Goal: Transaction & Acquisition: Download file/media

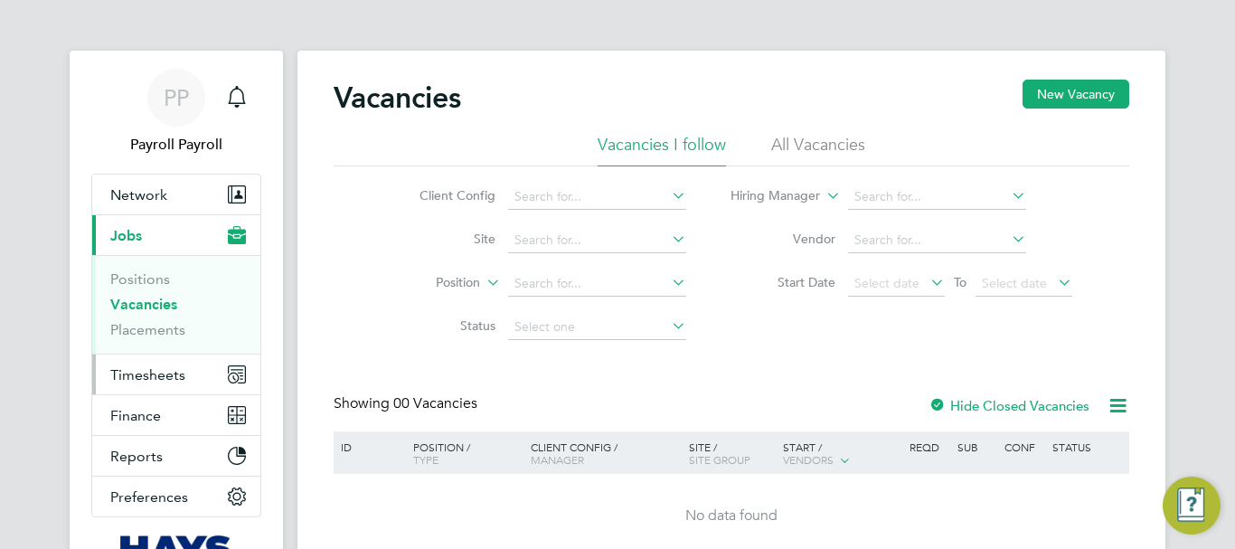
click at [127, 378] on span "Timesheets" at bounding box center [147, 374] width 75 height 17
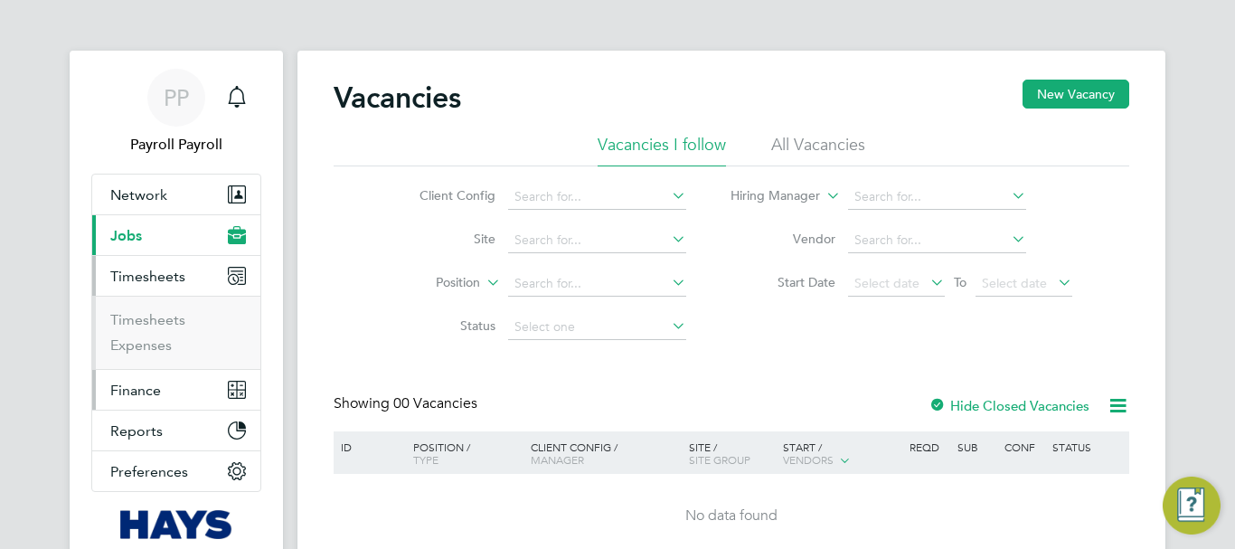
click at [118, 390] on span "Finance" at bounding box center [135, 389] width 51 height 17
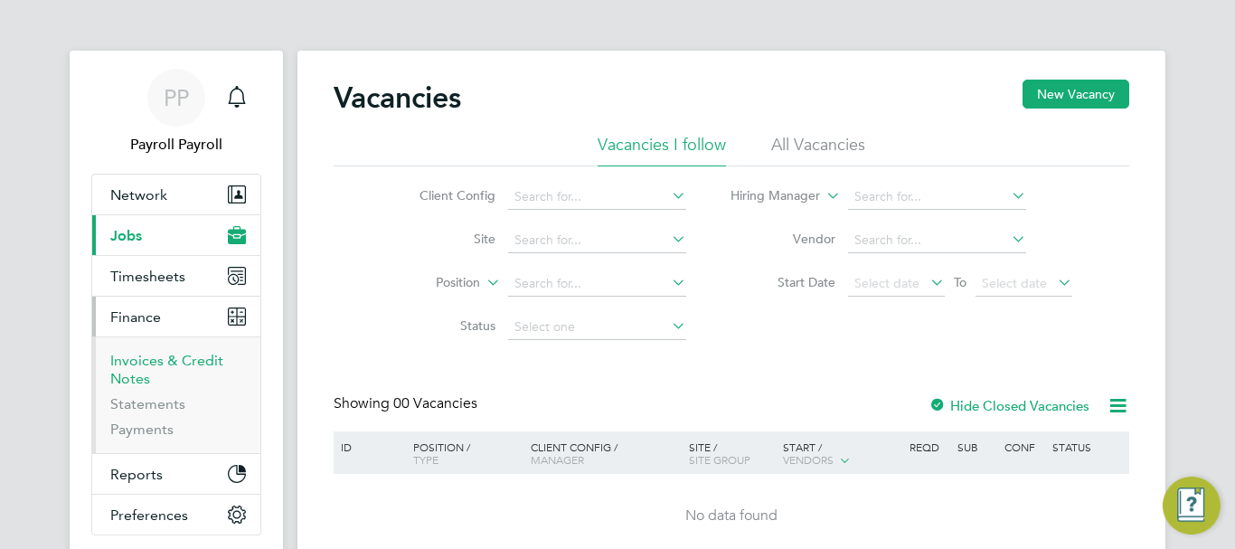
click at [127, 356] on link "Invoices & Credit Notes" at bounding box center [166, 369] width 113 height 35
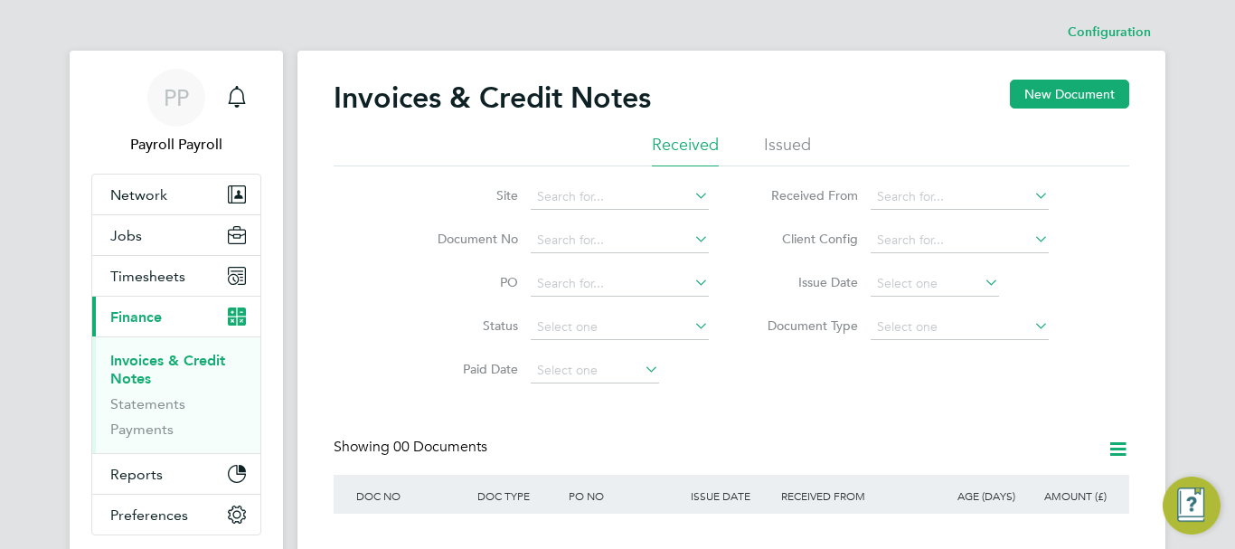
click at [772, 140] on li "Issued" at bounding box center [787, 150] width 47 height 33
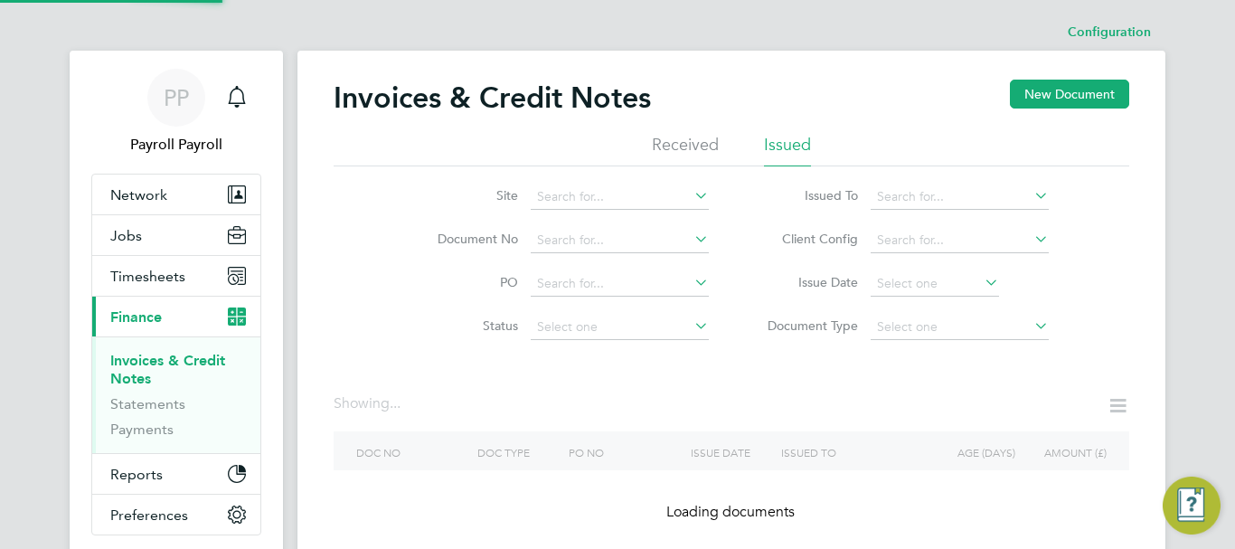
click at [1030, 196] on icon at bounding box center [1030, 195] width 0 height 25
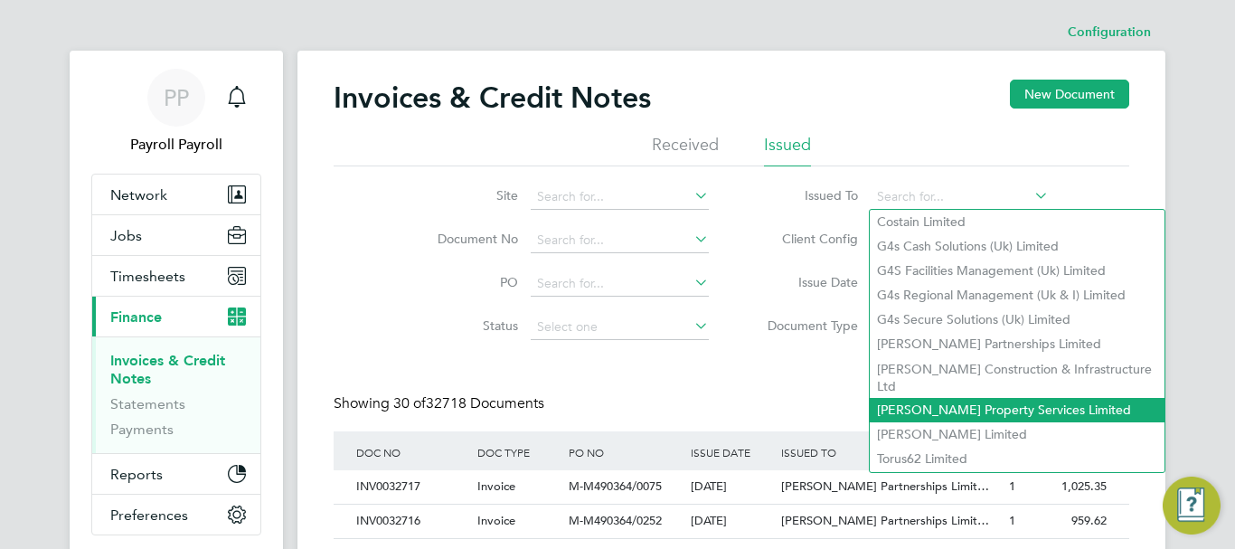
click at [1006, 398] on li "[PERSON_NAME] Property Services Limited" at bounding box center [1017, 410] width 295 height 24
type input "[PERSON_NAME] Property Services Limited"
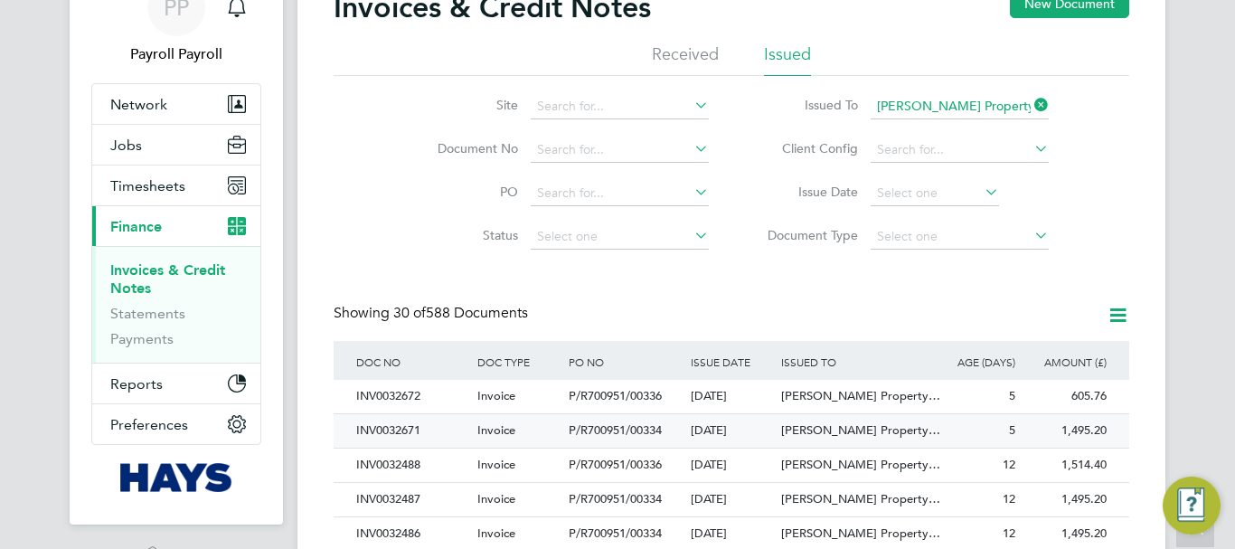
click at [387, 432] on div "INV0032671" at bounding box center [412, 430] width 121 height 33
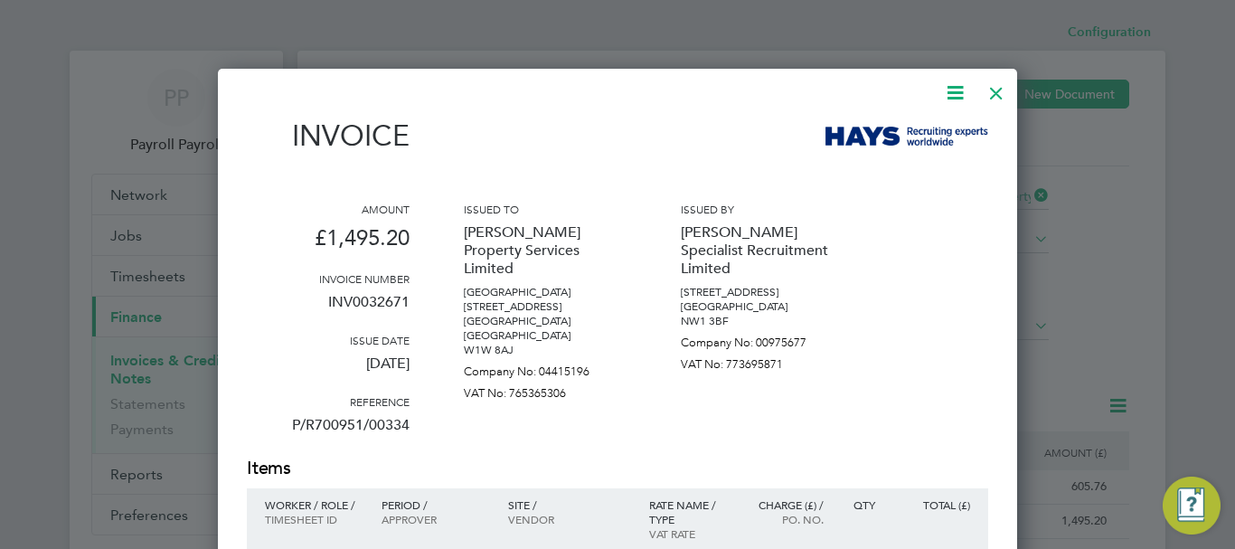
click at [956, 93] on icon at bounding box center [955, 92] width 23 height 23
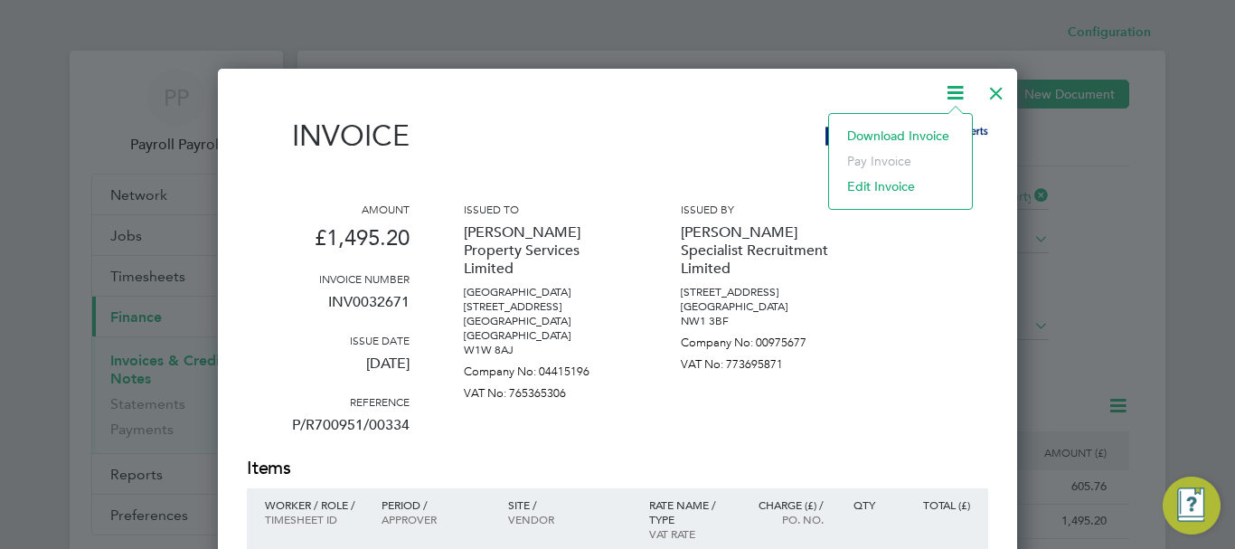
click at [909, 132] on li "Download Invoice" at bounding box center [900, 135] width 125 height 25
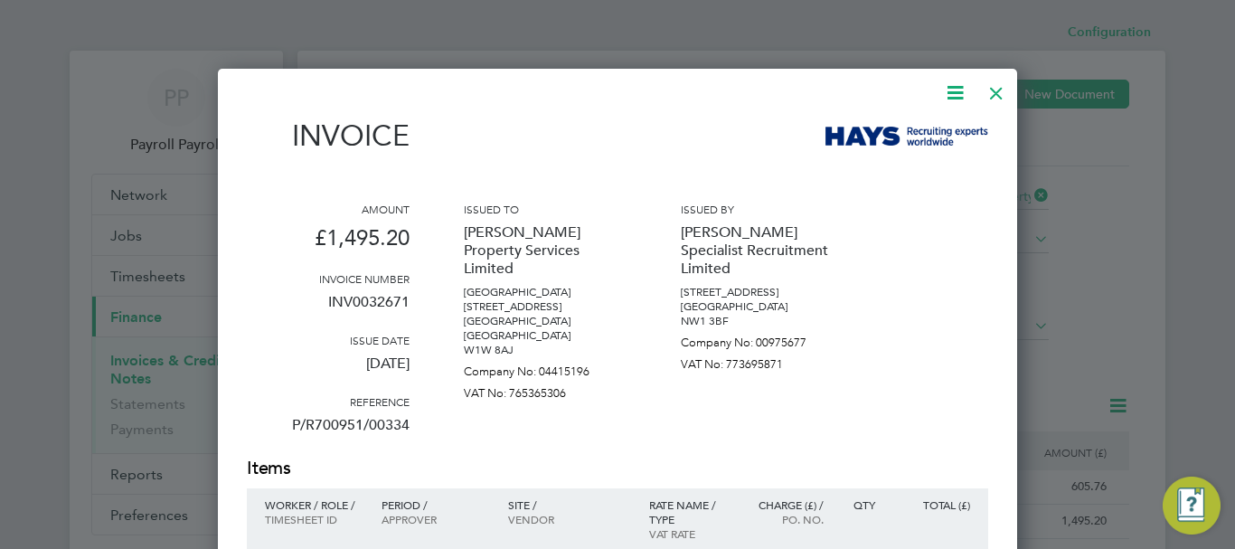
click at [354, 360] on p "[DATE]" at bounding box center [328, 370] width 163 height 47
copy div "[DATE]"
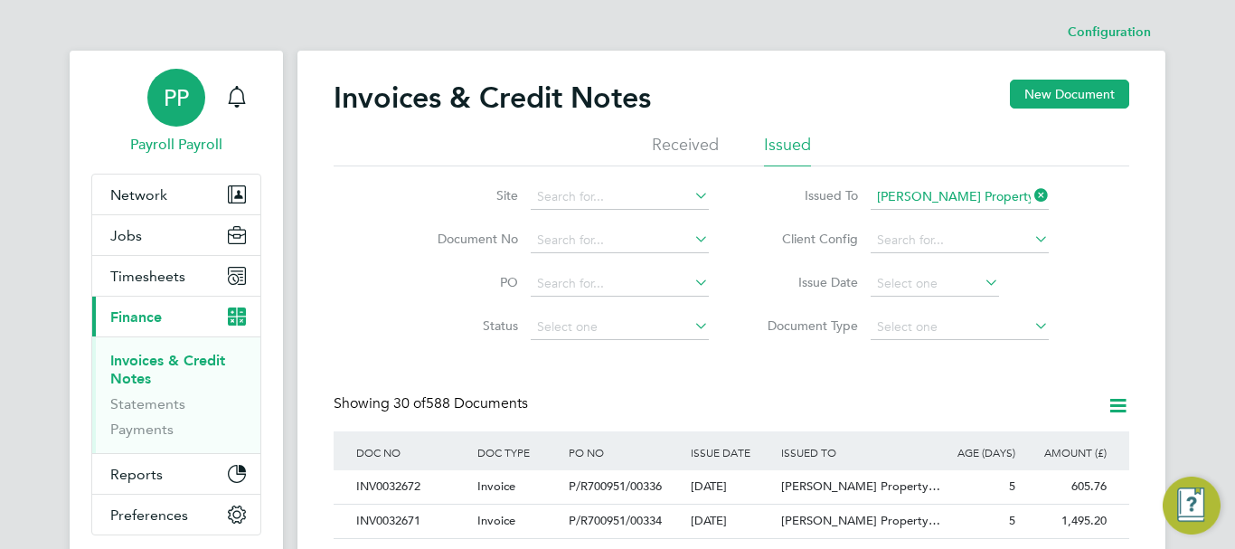
click at [187, 90] on span "PP" at bounding box center [176, 98] width 25 height 24
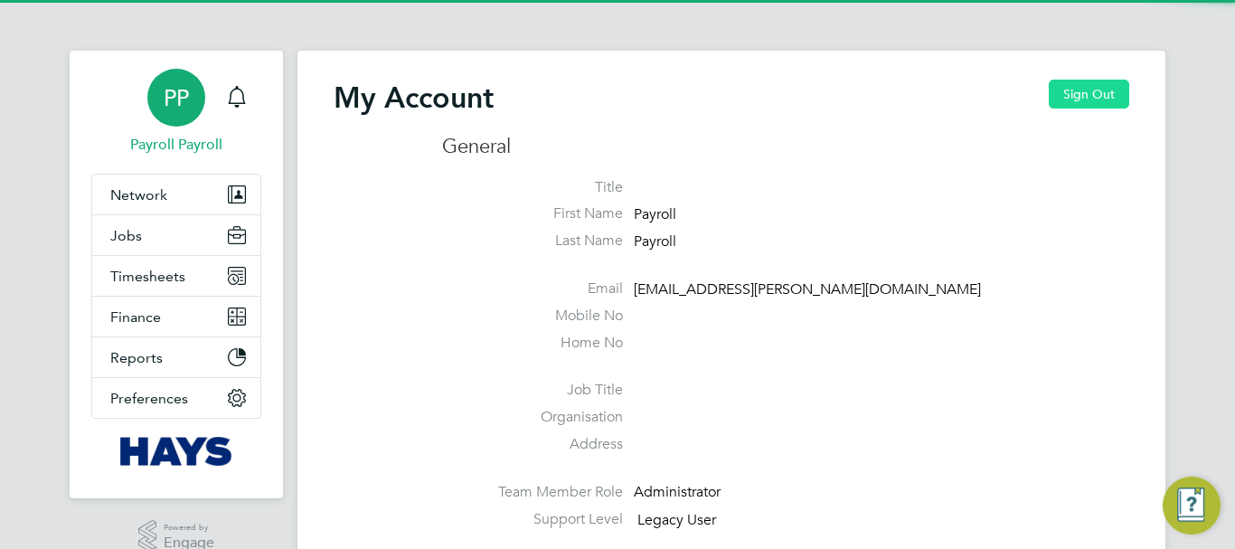
click at [1065, 95] on button "Sign Out" at bounding box center [1089, 94] width 80 height 29
